Goal: Task Accomplishment & Management: Manage account settings

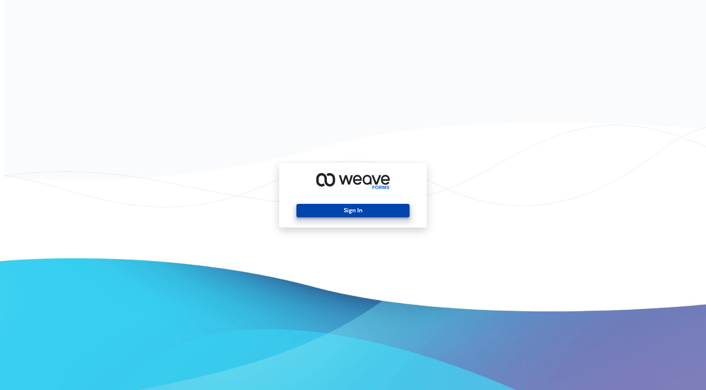
click at [357, 211] on button "Sign In" at bounding box center [352, 211] width 113 height 14
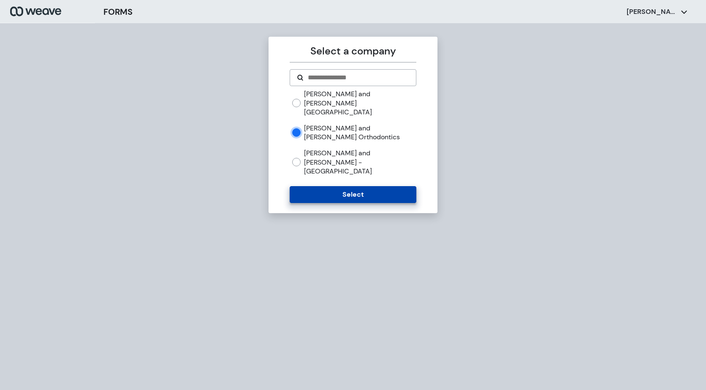
click at [347, 186] on button "Select" at bounding box center [353, 194] width 126 height 17
